Goal: Find contact information: Find contact information

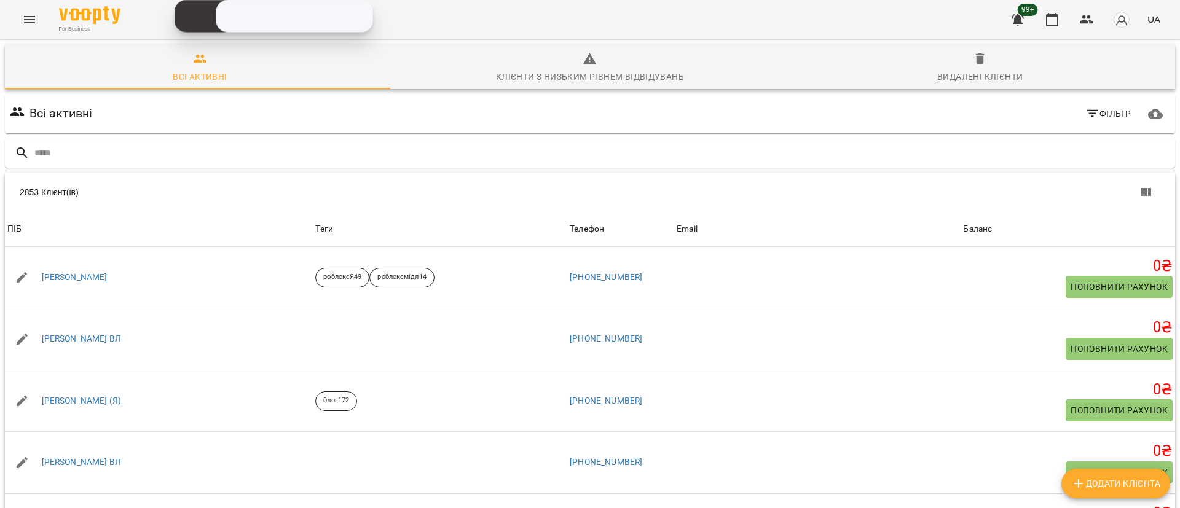
click at [26, 27] on button "Menu" at bounding box center [30, 20] width 30 height 30
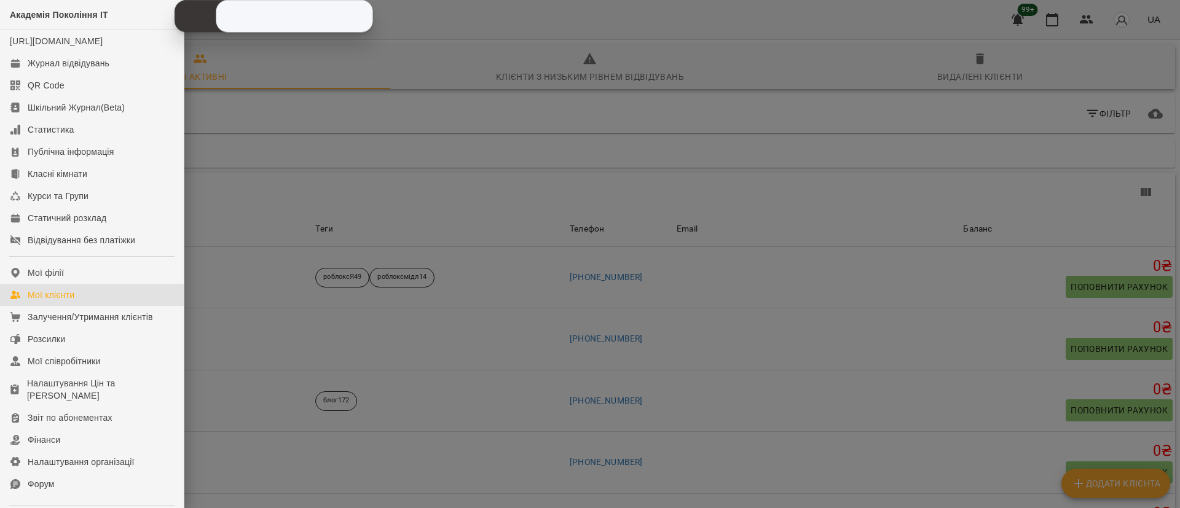
click at [26, 27] on div "Академія Покоління ІТ [URL][DOMAIN_NAME] Журнал відвідувань QR Code Шкільний Жу…" at bounding box center [590, 254] width 1180 height 508
click at [51, 69] on div "Журнал відвідувань" at bounding box center [69, 63] width 82 height 12
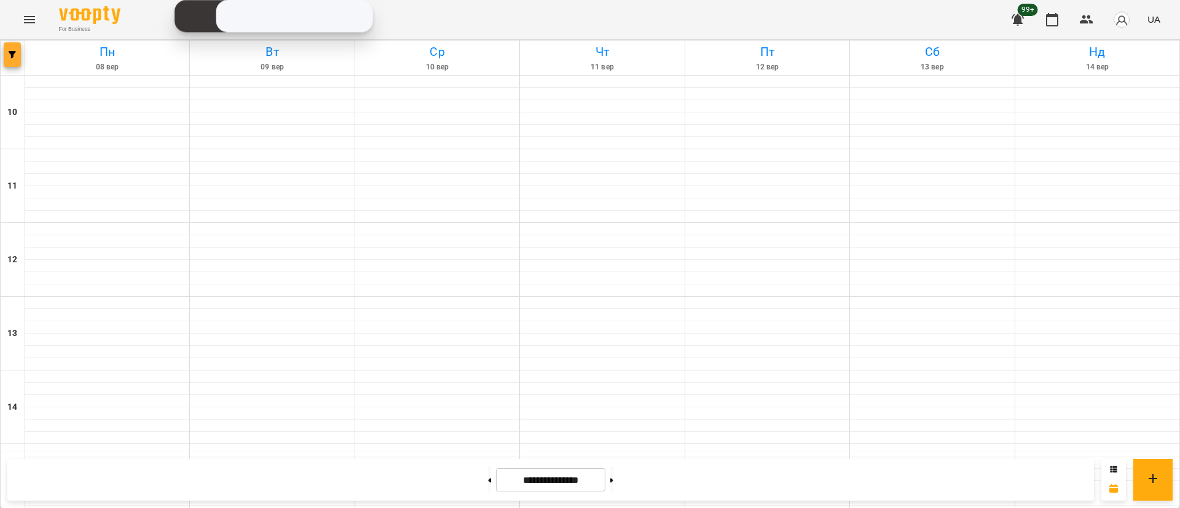
click at [6, 56] on span "button" at bounding box center [12, 54] width 17 height 7
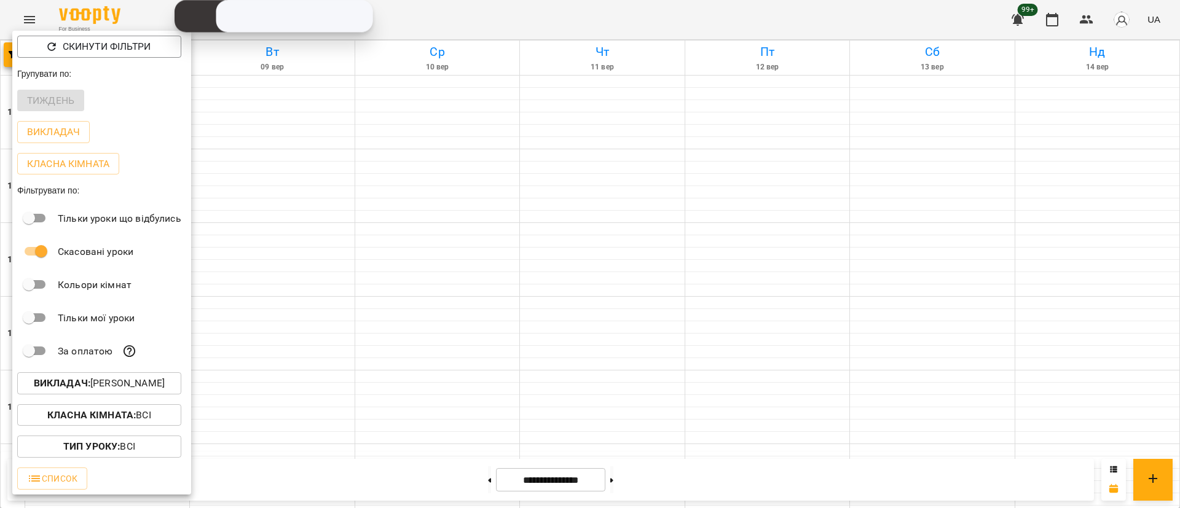
click at [116, 395] on button "Викладач : [PERSON_NAME]" at bounding box center [99, 384] width 164 height 22
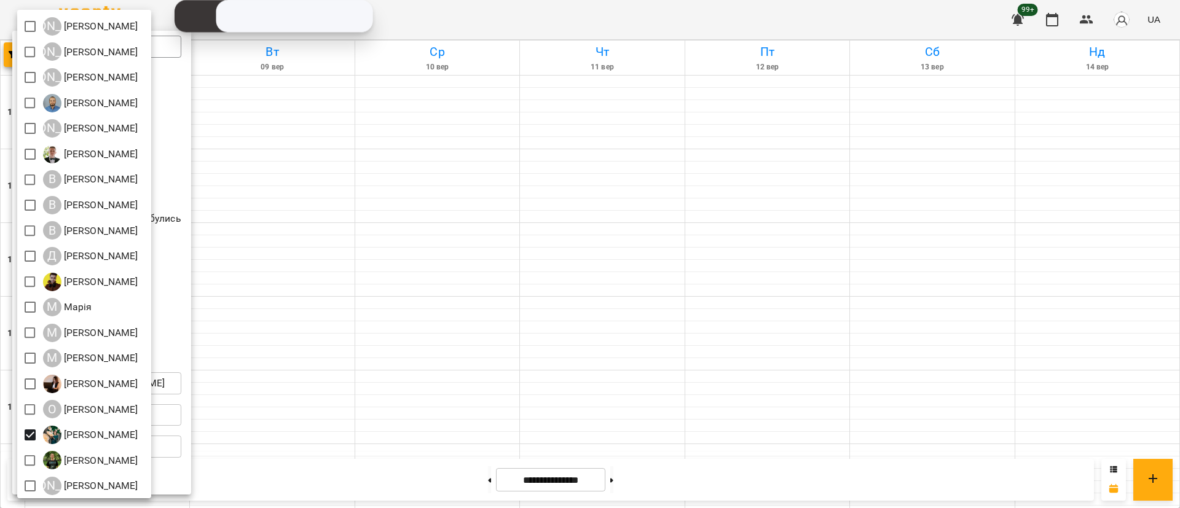
scroll to position [108, 0]
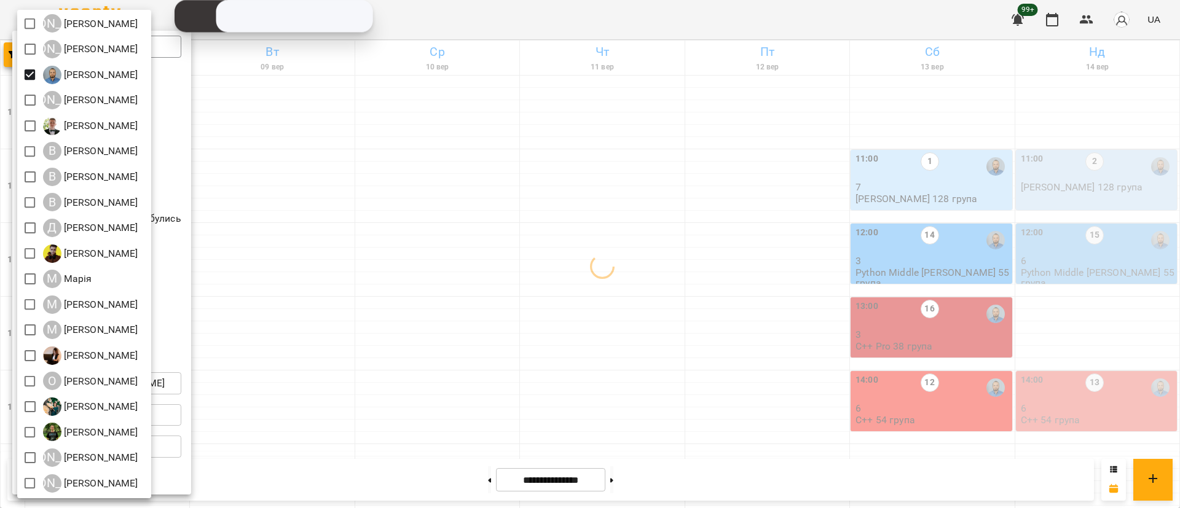
click at [464, 278] on div at bounding box center [590, 254] width 1180 height 508
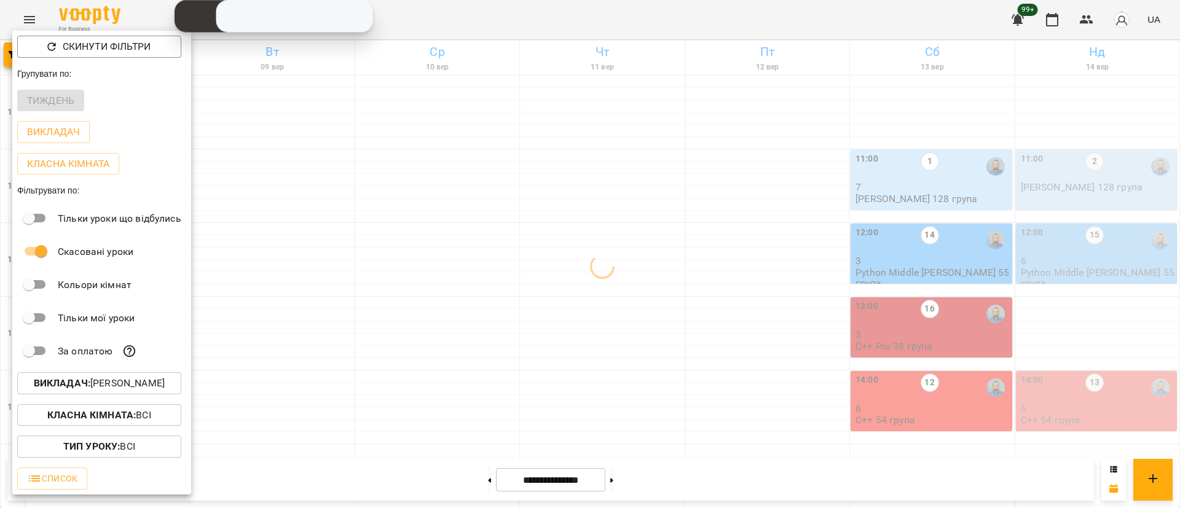
click at [464, 278] on div at bounding box center [590, 254] width 1180 height 508
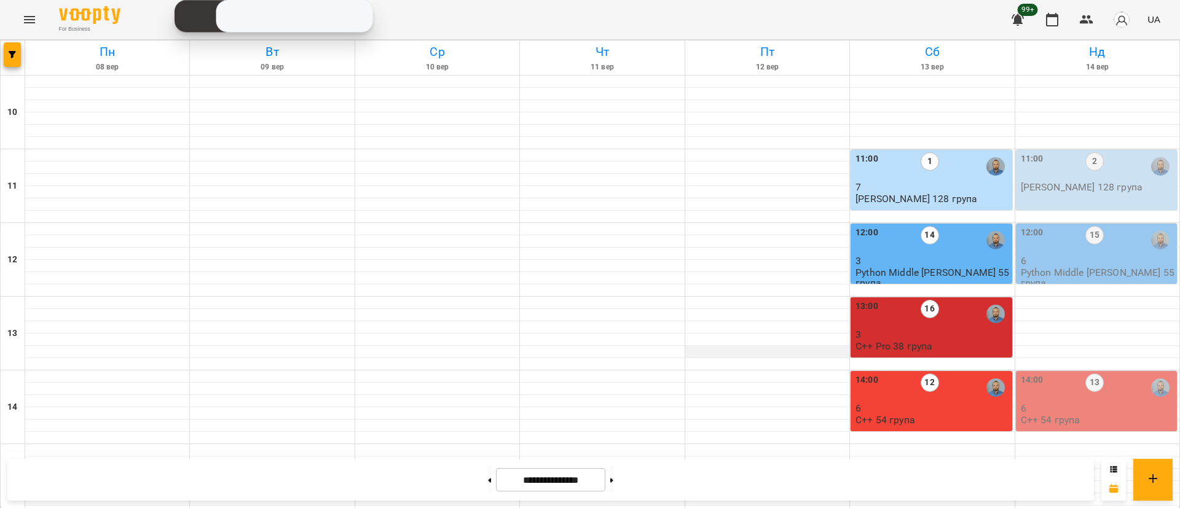
scroll to position [461, 0]
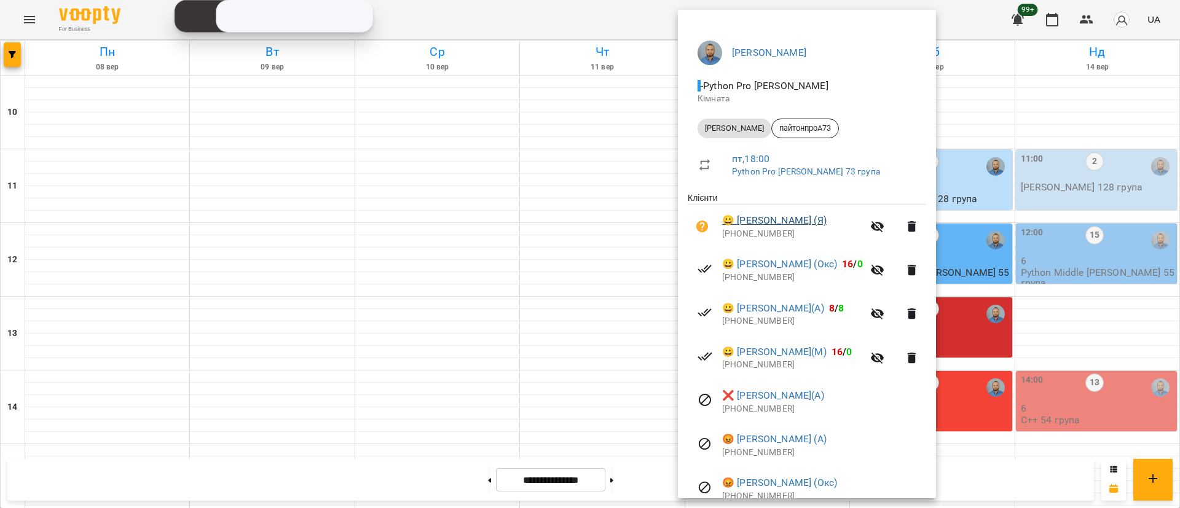
scroll to position [138, 0]
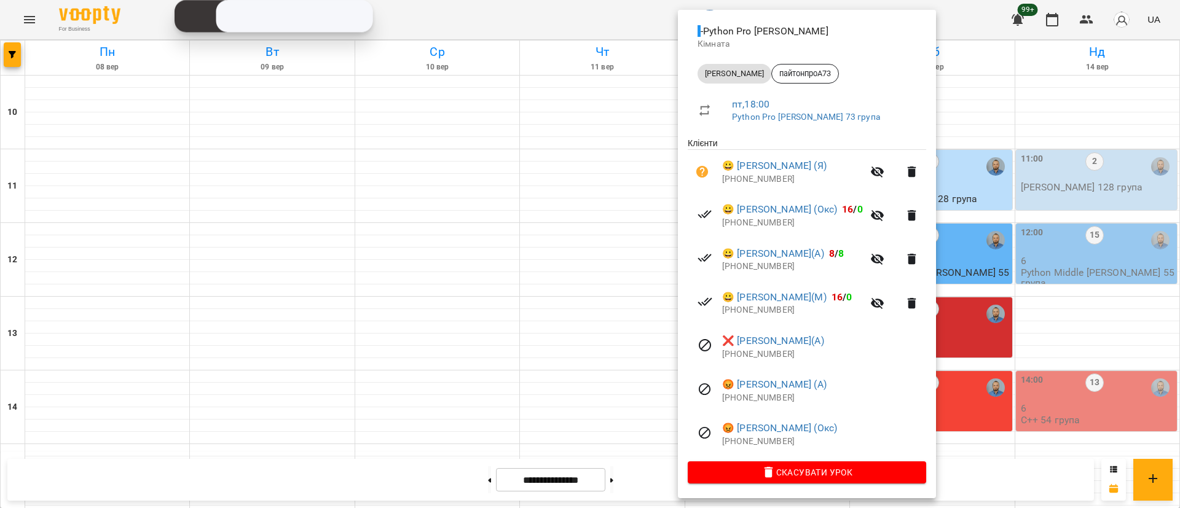
click at [461, 323] on div at bounding box center [590, 254] width 1180 height 508
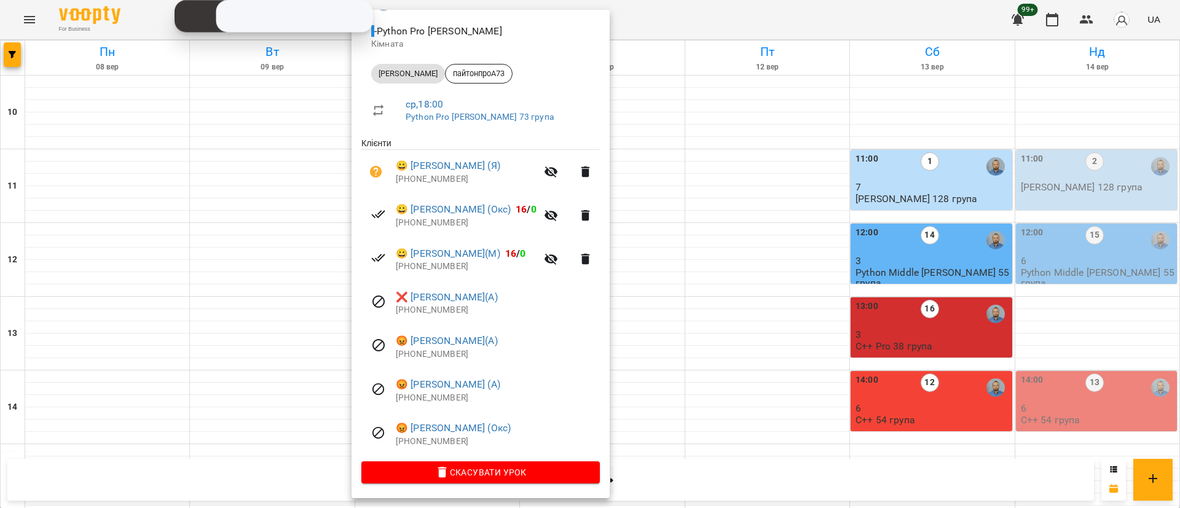
click at [122, 246] on div at bounding box center [590, 254] width 1180 height 508
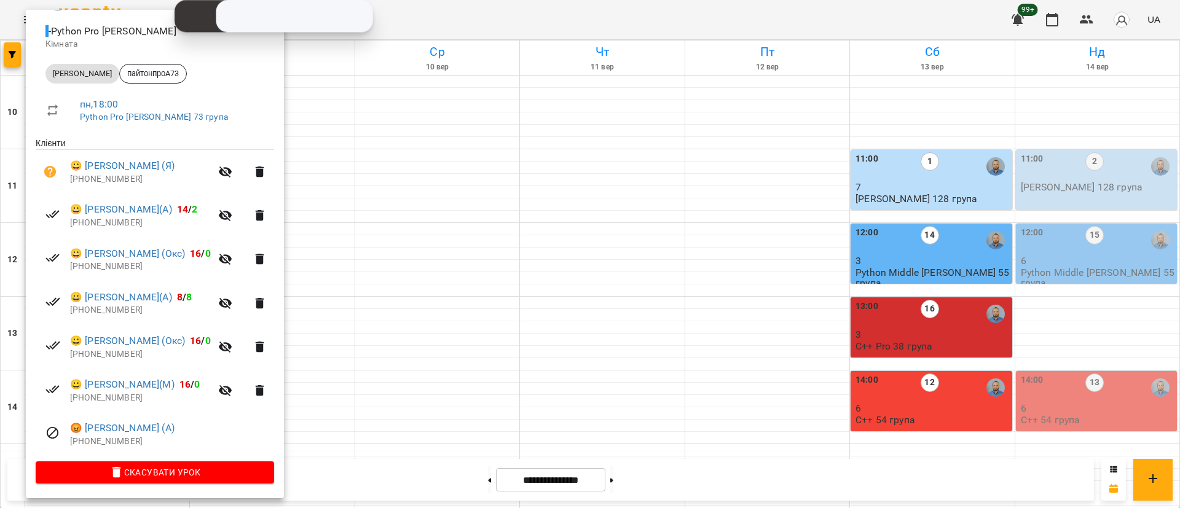
click at [390, 324] on div at bounding box center [590, 254] width 1180 height 508
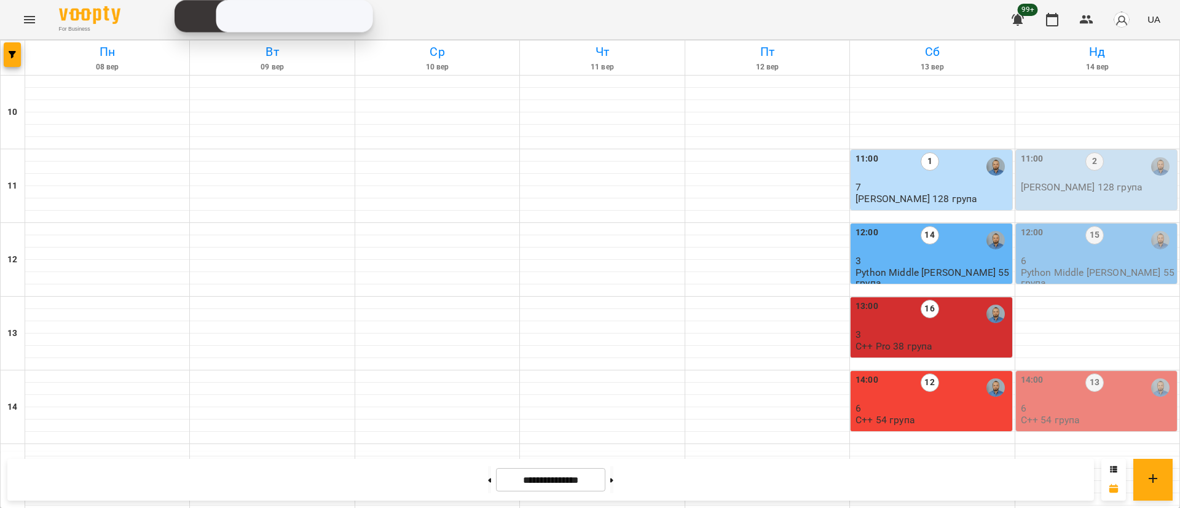
scroll to position [397, 0]
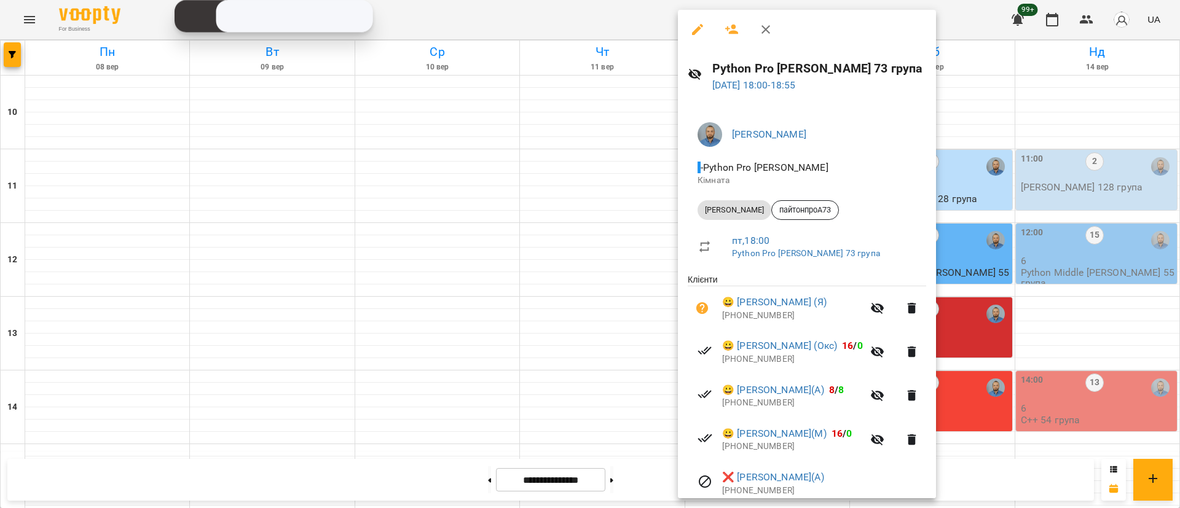
click at [452, 250] on div at bounding box center [590, 254] width 1180 height 508
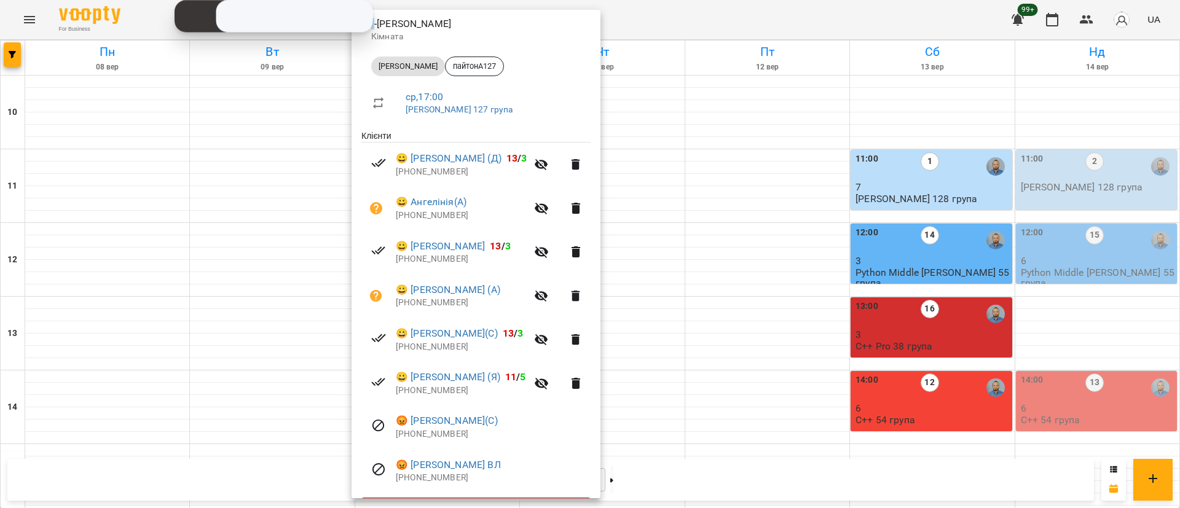
scroll to position [182, 0]
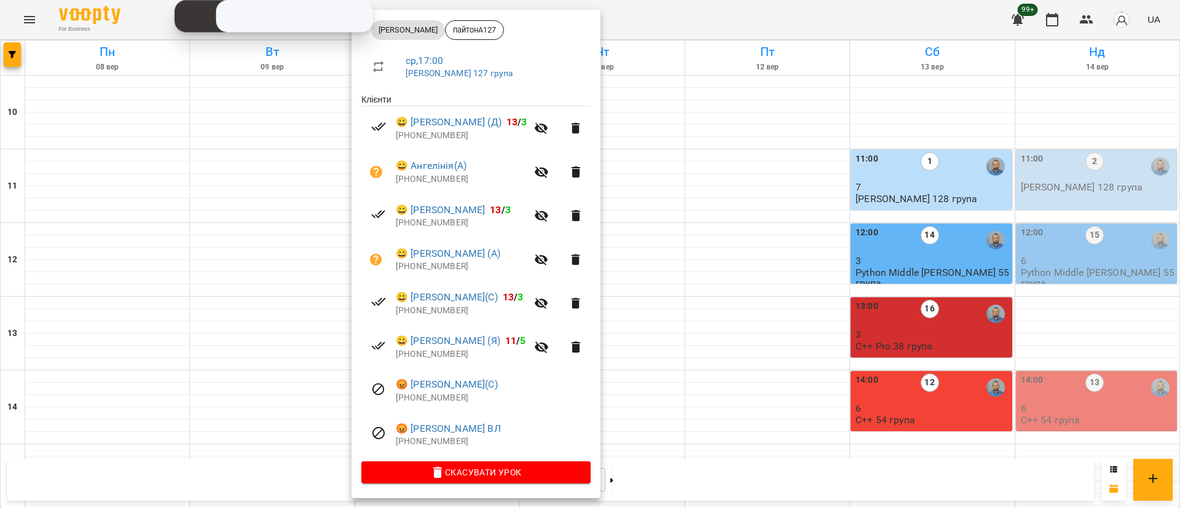
drag, startPoint x: 896, startPoint y: 334, endPoint x: 896, endPoint y: 327, distance: 6.8
click at [896, 334] on div at bounding box center [590, 254] width 1180 height 508
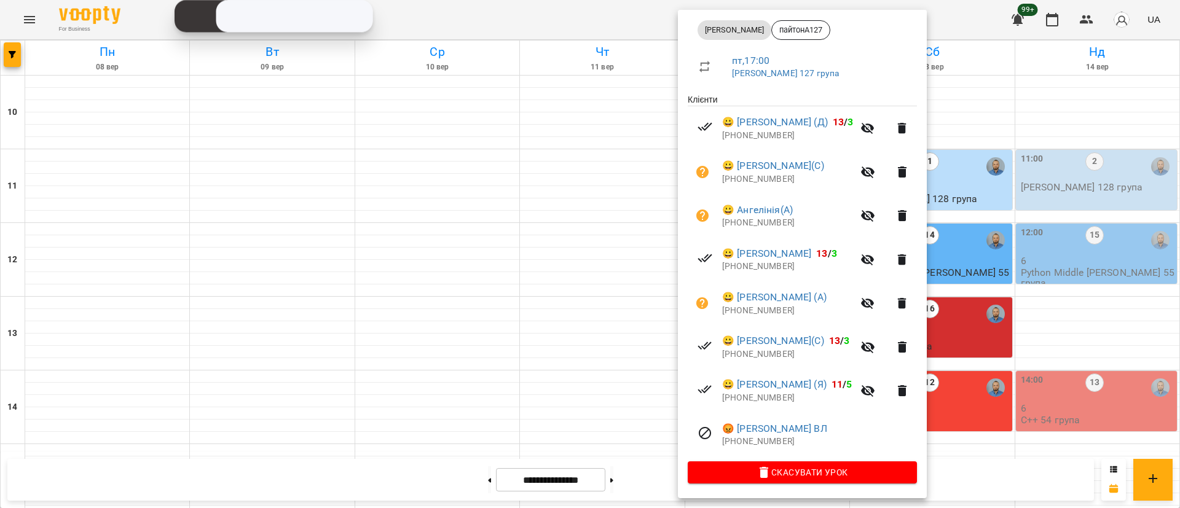
click at [1033, 411] on div at bounding box center [590, 254] width 1180 height 508
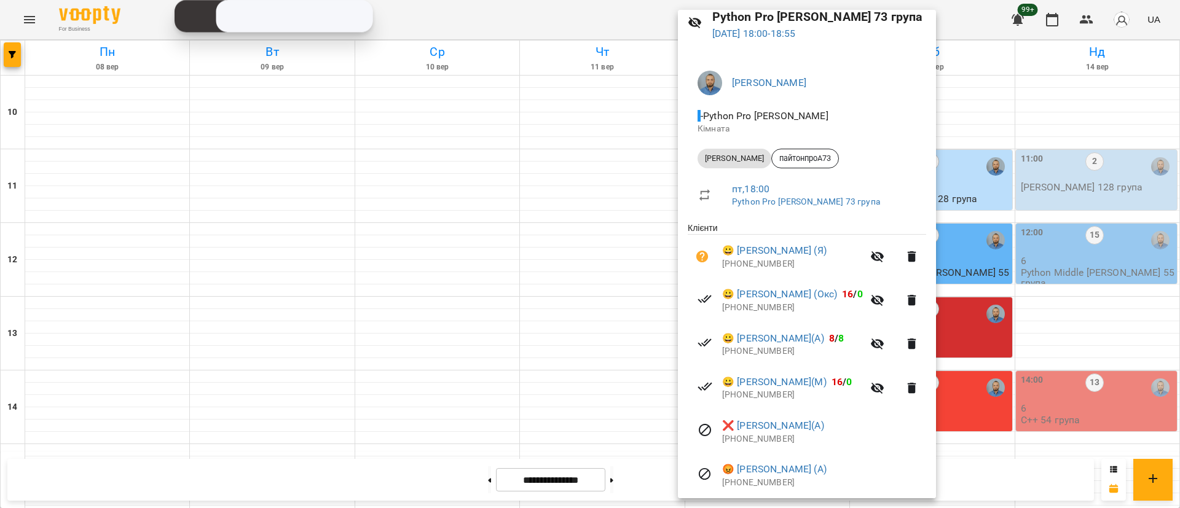
scroll to position [92, 0]
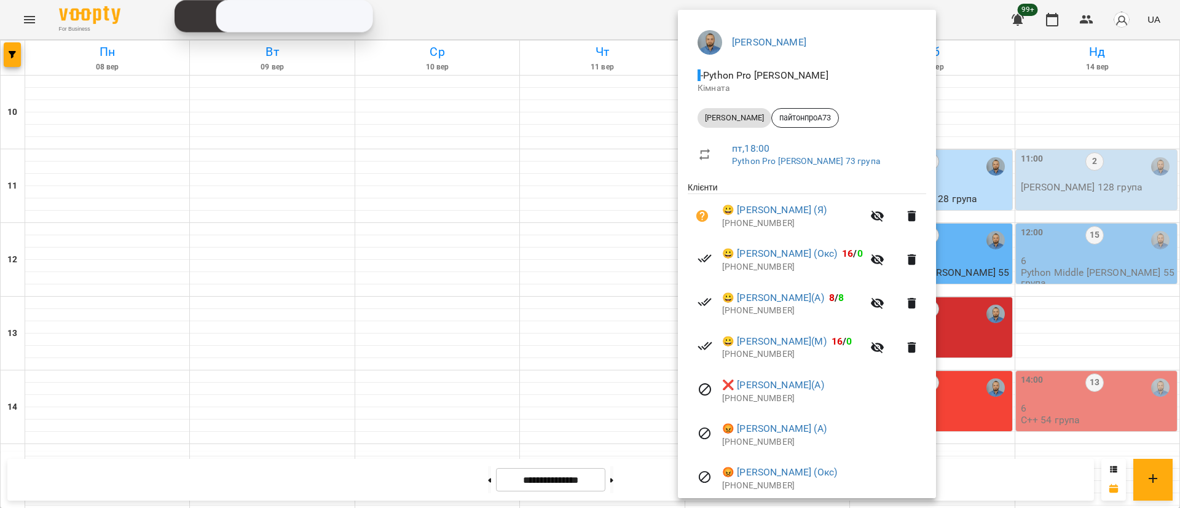
click at [742, 317] on p "[PHONE_NUMBER]" at bounding box center [792, 311] width 141 height 12
copy p "380979445929"
click at [587, 304] on div at bounding box center [590, 254] width 1180 height 508
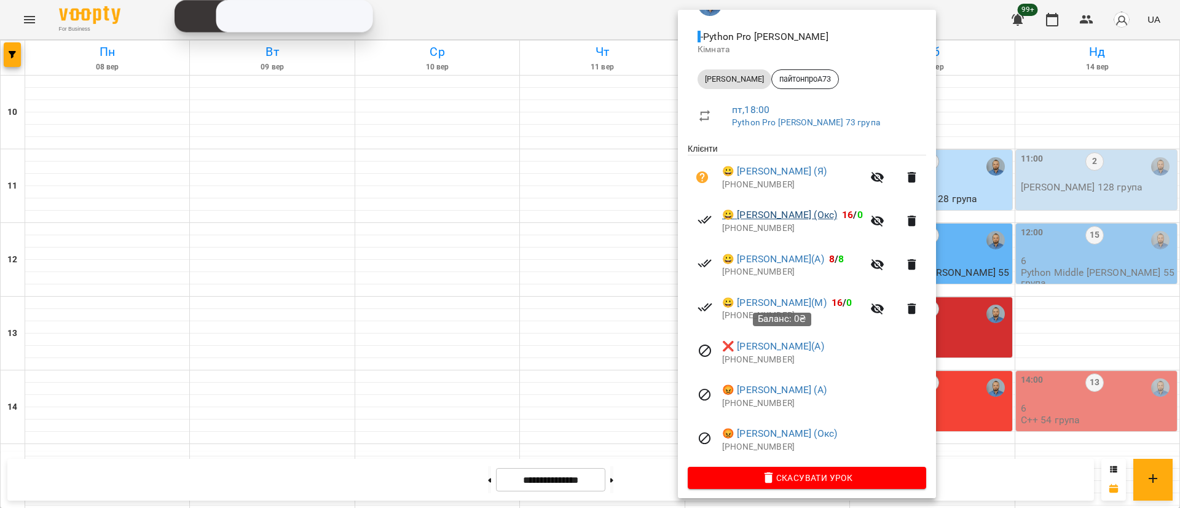
scroll to position [138, 0]
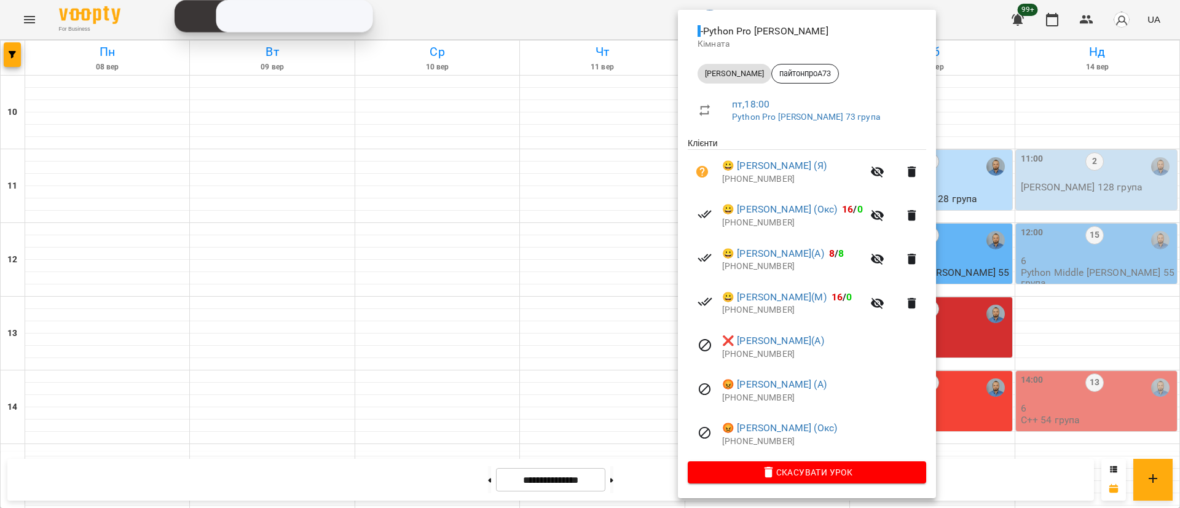
click at [738, 401] on p "[PHONE_NUMBER]" at bounding box center [824, 398] width 204 height 12
copy p "420735994599"
click at [10, 55] on div at bounding box center [590, 254] width 1180 height 508
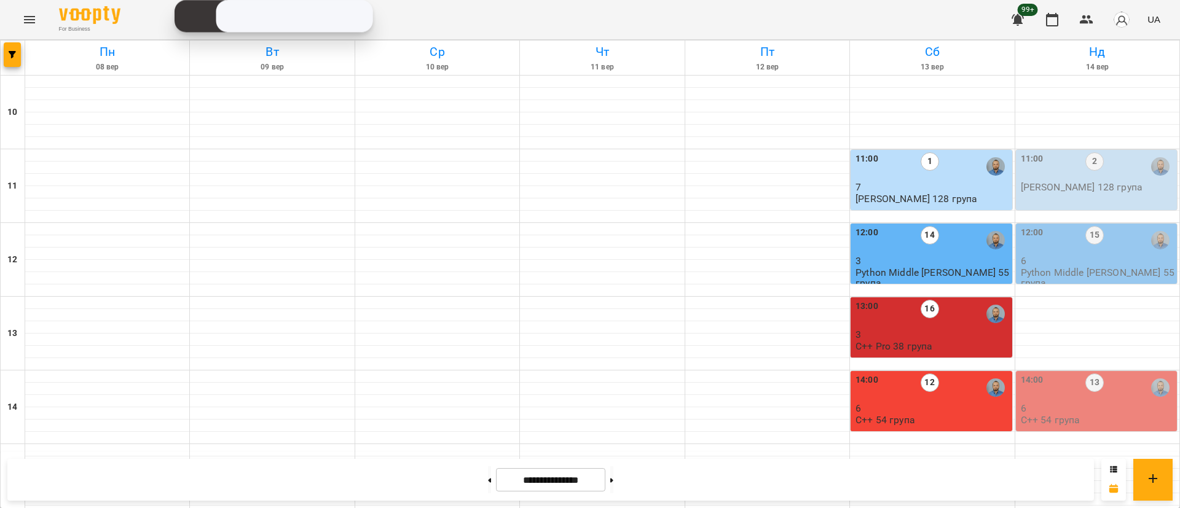
click at [10, 55] on icon "button" at bounding box center [12, 54] width 7 height 7
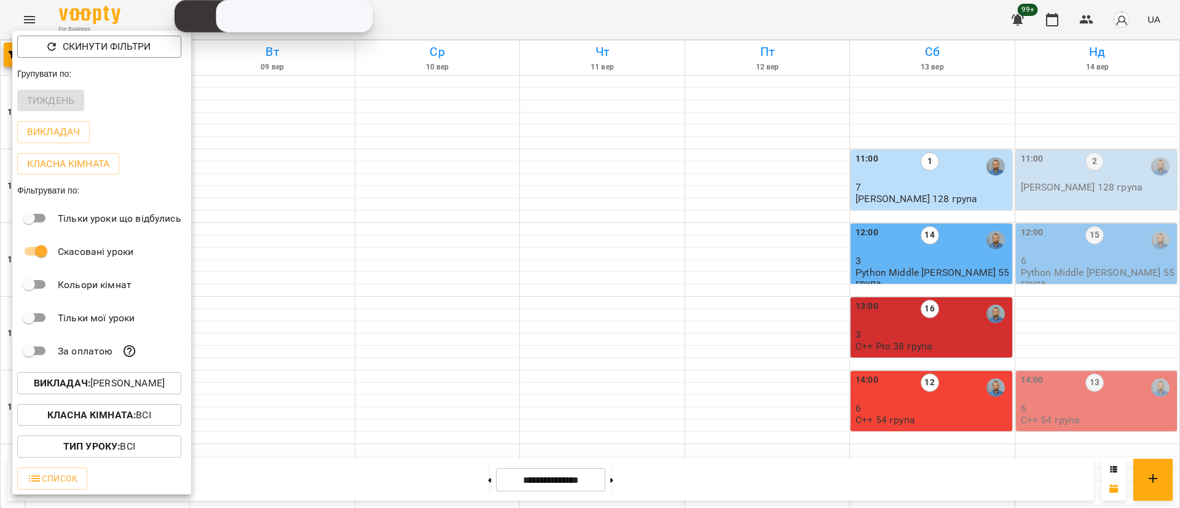
click at [93, 388] on p "Викладач : [PERSON_NAME]" at bounding box center [99, 383] width 131 height 15
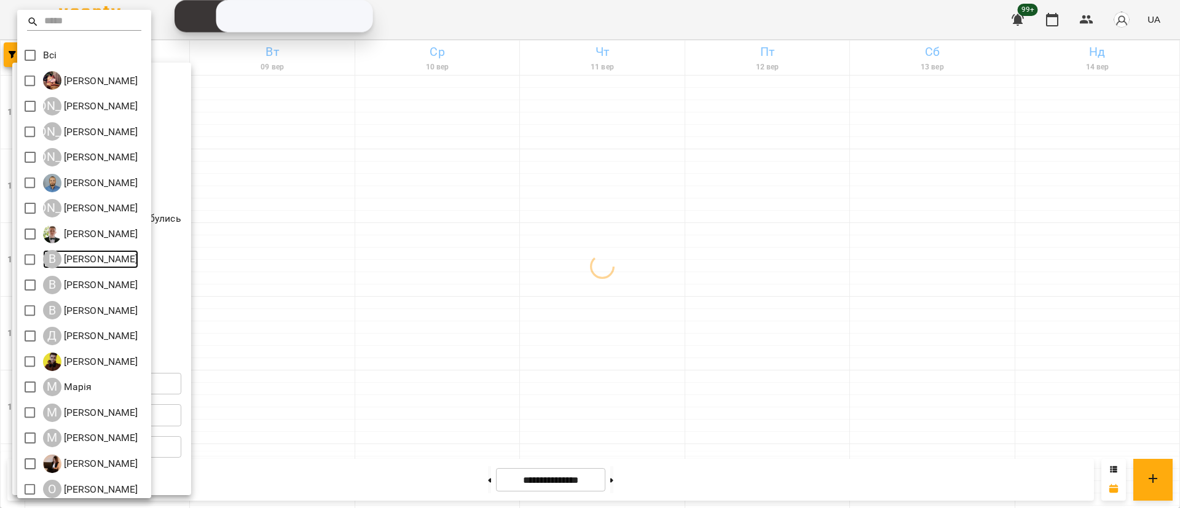
click at [45, 256] on div "В" at bounding box center [52, 259] width 18 height 18
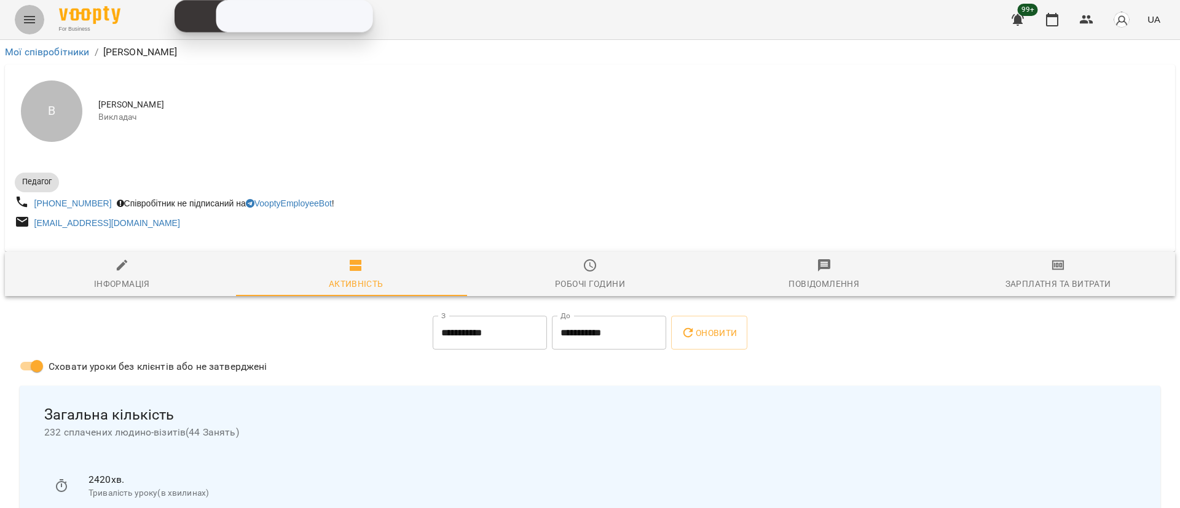
click at [29, 20] on icon "Menu" at bounding box center [29, 19] width 15 height 15
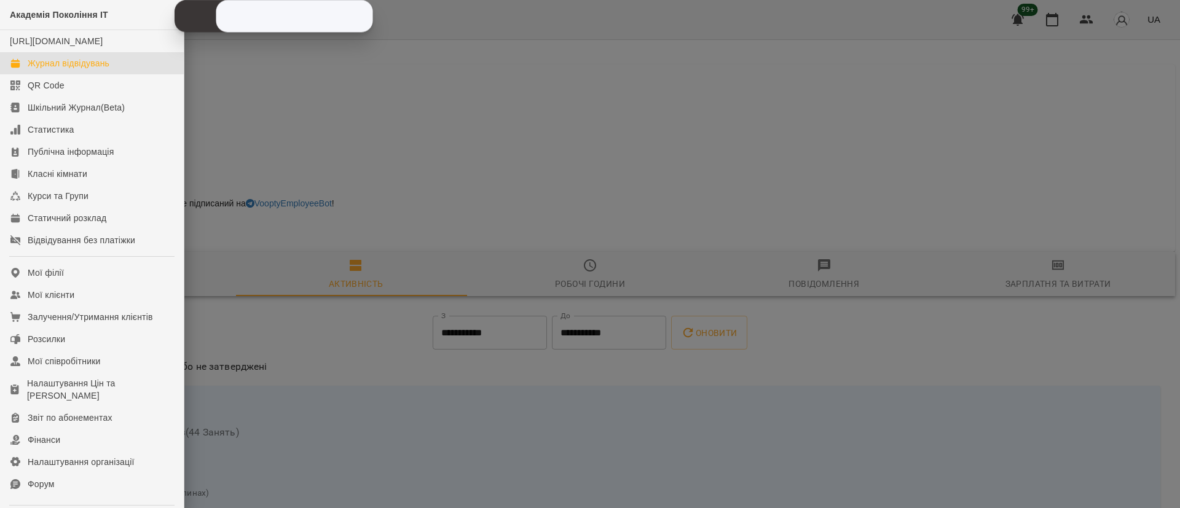
click at [49, 74] on link "Журнал відвідувань" at bounding box center [92, 63] width 184 height 22
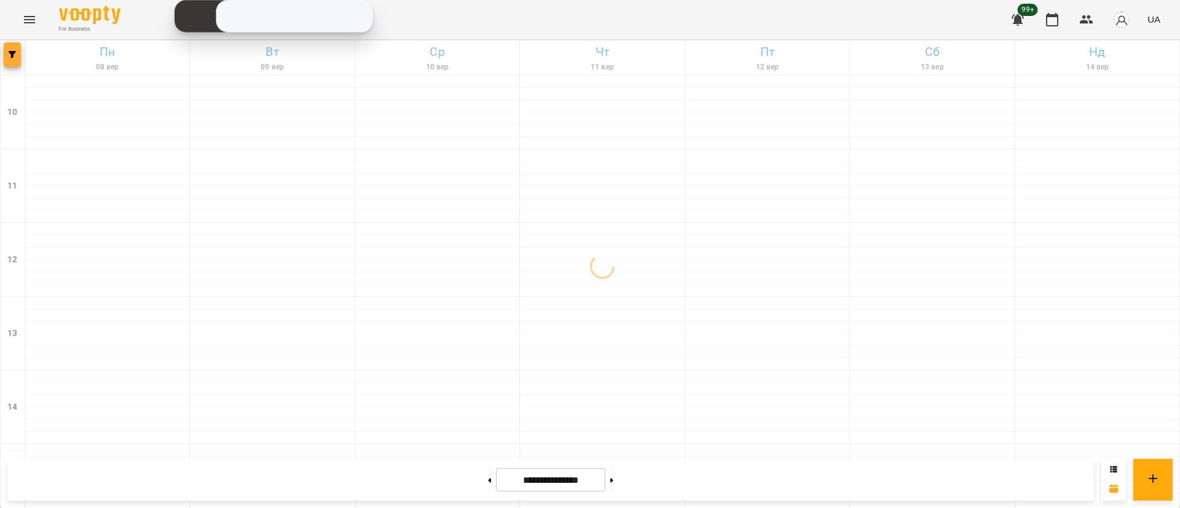
click at [6, 56] on span "button" at bounding box center [12, 54] width 17 height 7
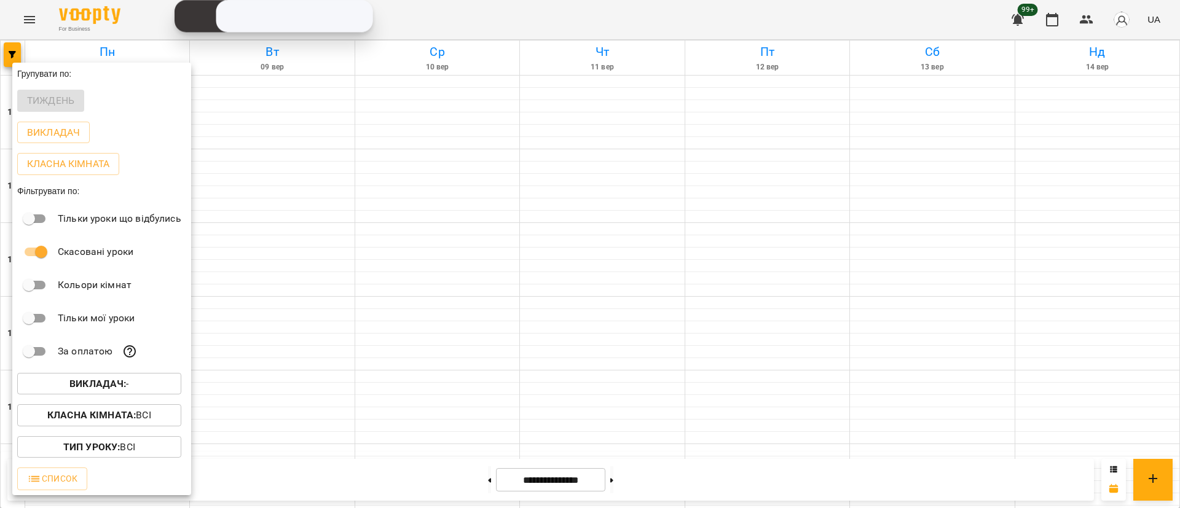
click at [106, 395] on button "Викладач : -" at bounding box center [99, 384] width 164 height 22
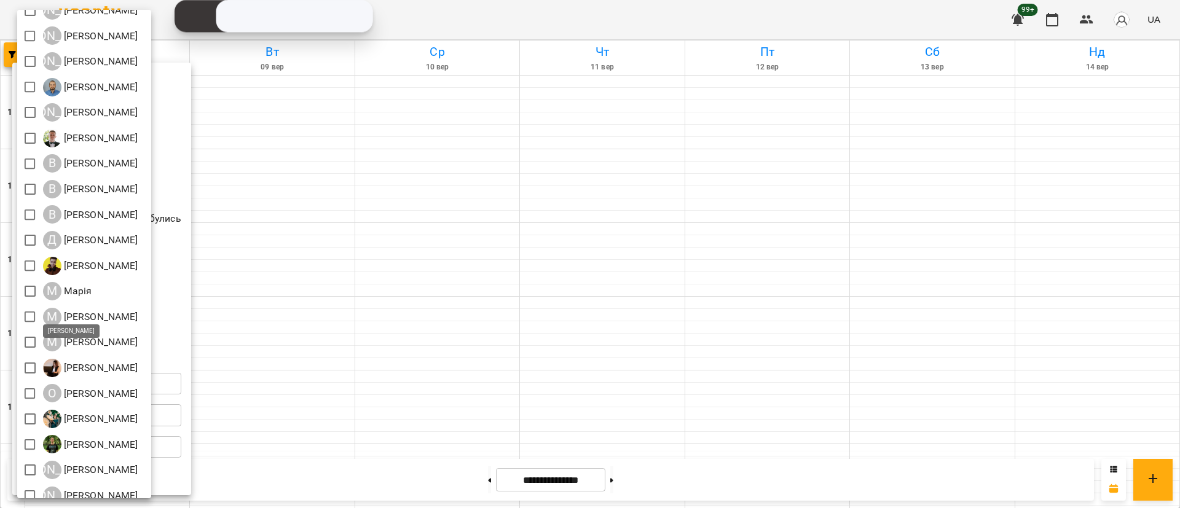
scroll to position [108, 0]
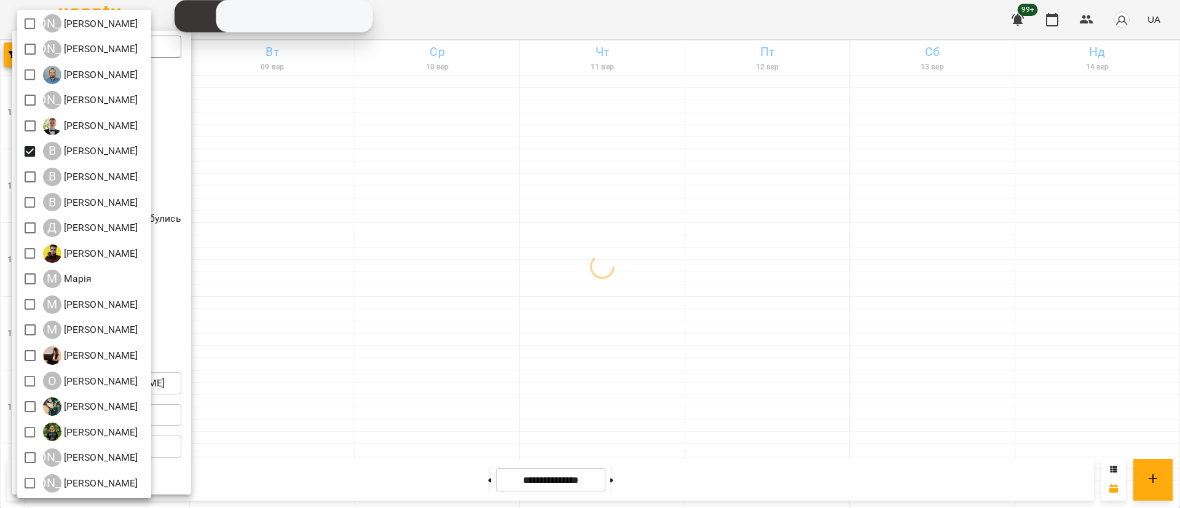
click at [510, 288] on div at bounding box center [590, 254] width 1180 height 508
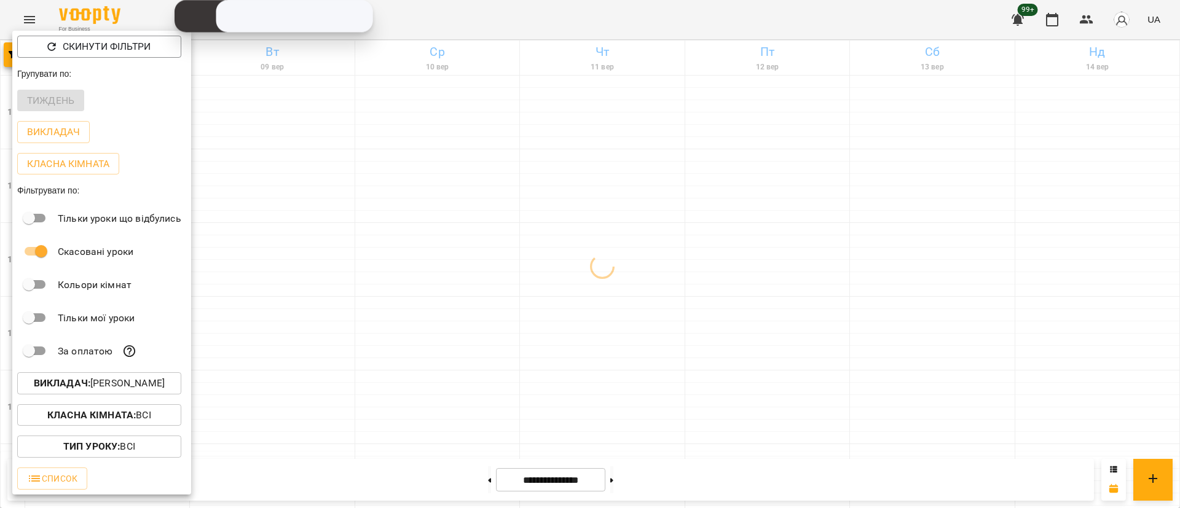
click at [510, 288] on div at bounding box center [590, 254] width 1180 height 508
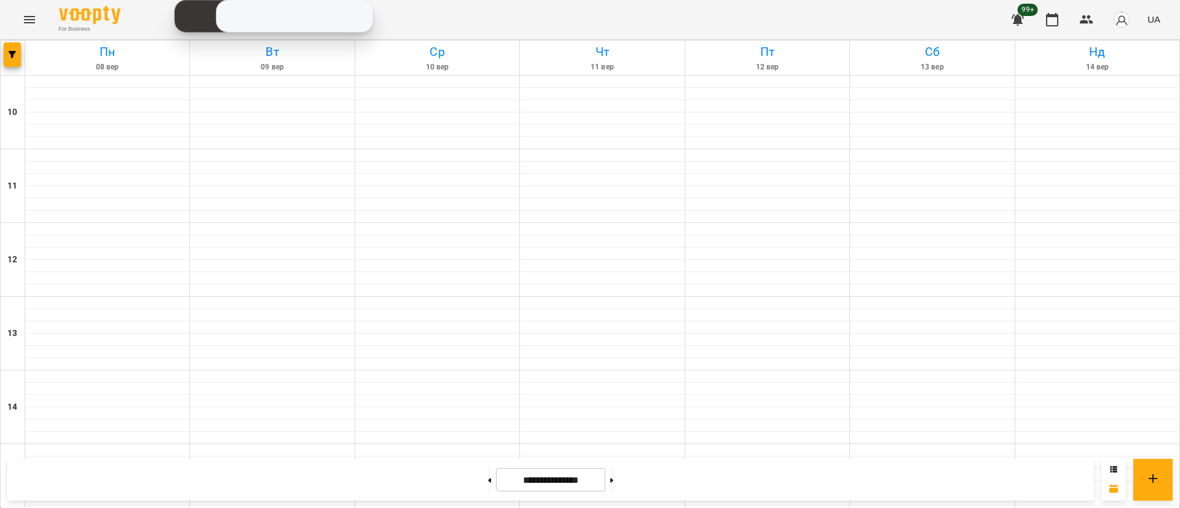
scroll to position [553, 0]
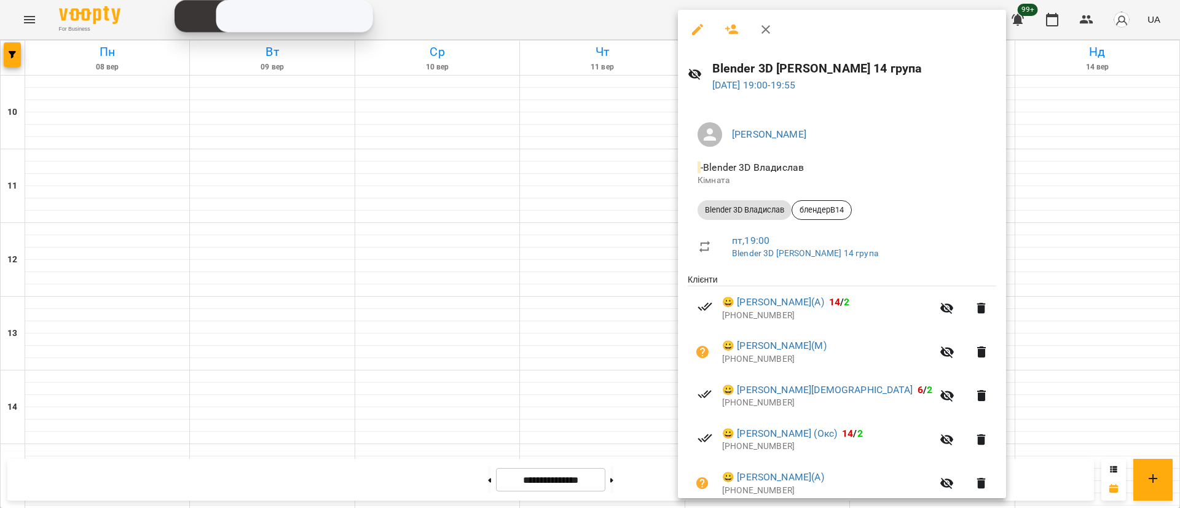
scroll to position [182, 0]
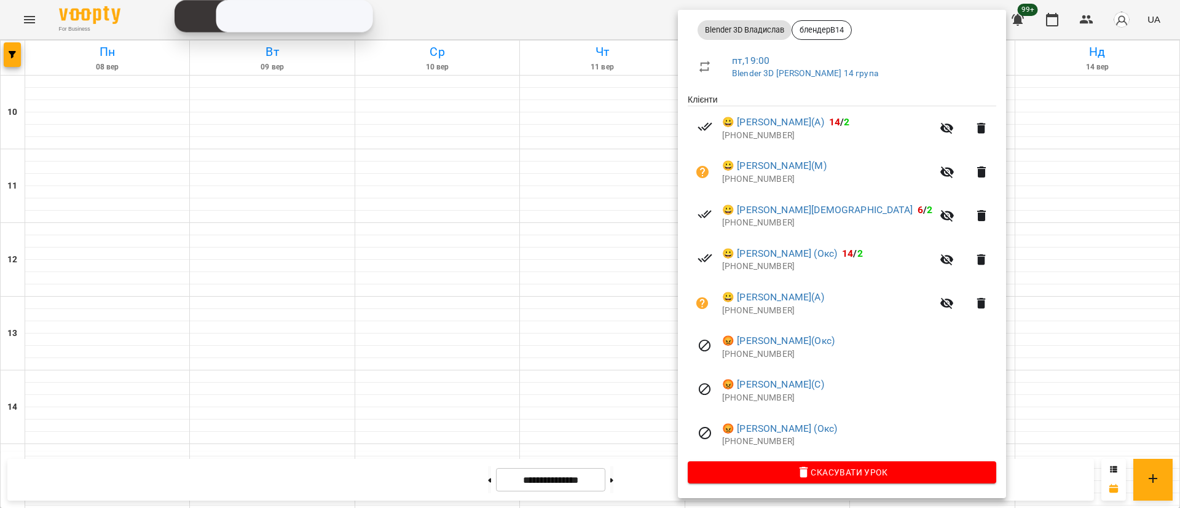
click at [742, 313] on p "[PHONE_NUMBER]" at bounding box center [827, 311] width 210 height 12
copy p "380637077157"
click at [452, 436] on div at bounding box center [590, 254] width 1180 height 508
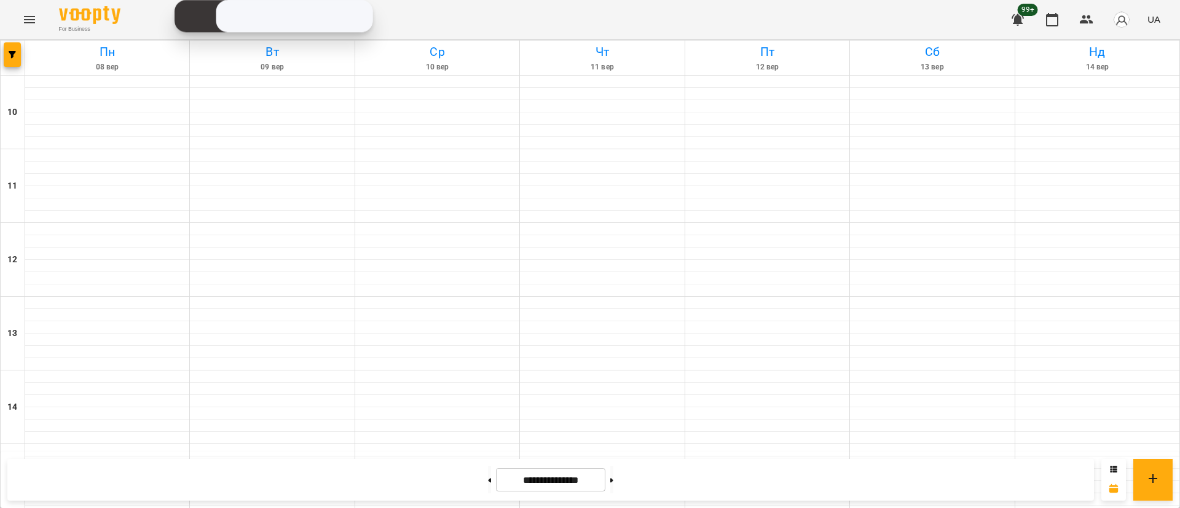
scroll to position [461, 0]
